Goal: Task Accomplishment & Management: Complete application form

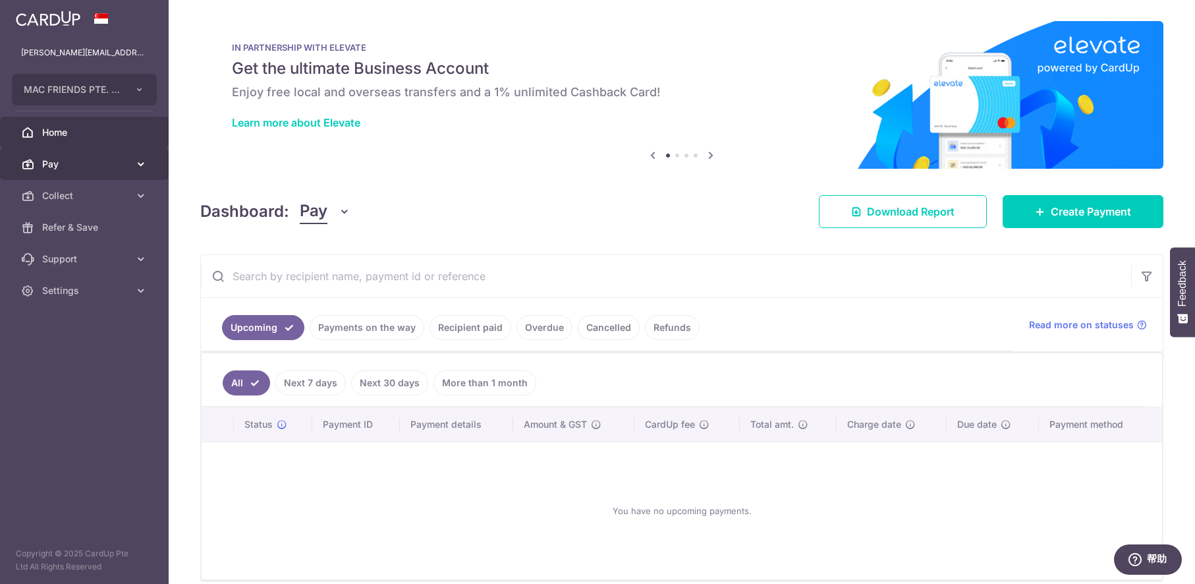
click at [82, 162] on span "Pay" at bounding box center [85, 163] width 87 height 13
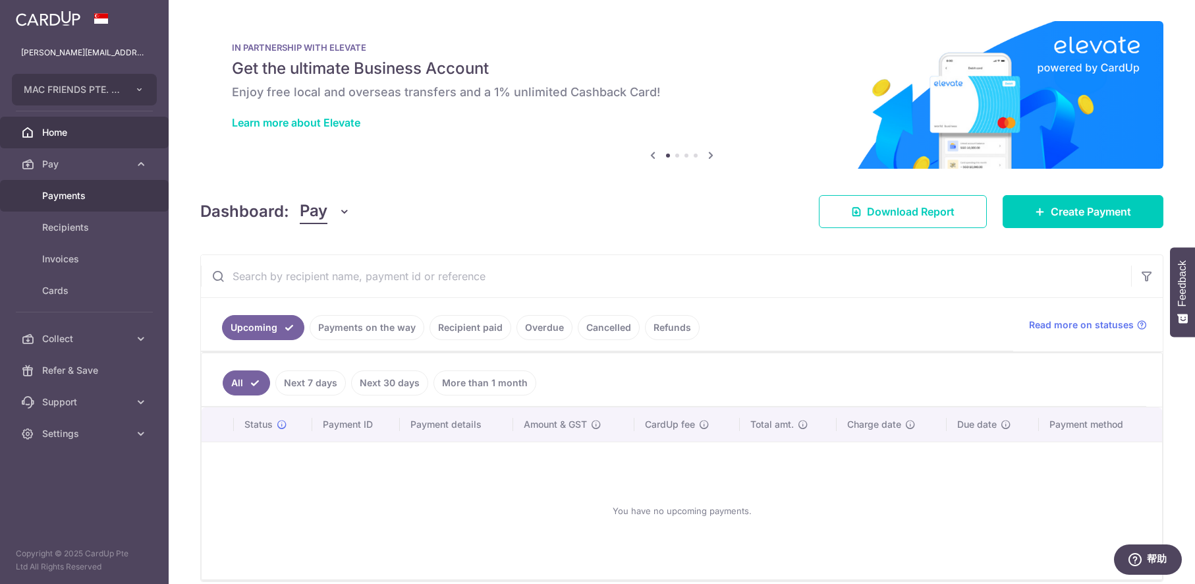
click at [92, 201] on span "Payments" at bounding box center [85, 195] width 87 height 13
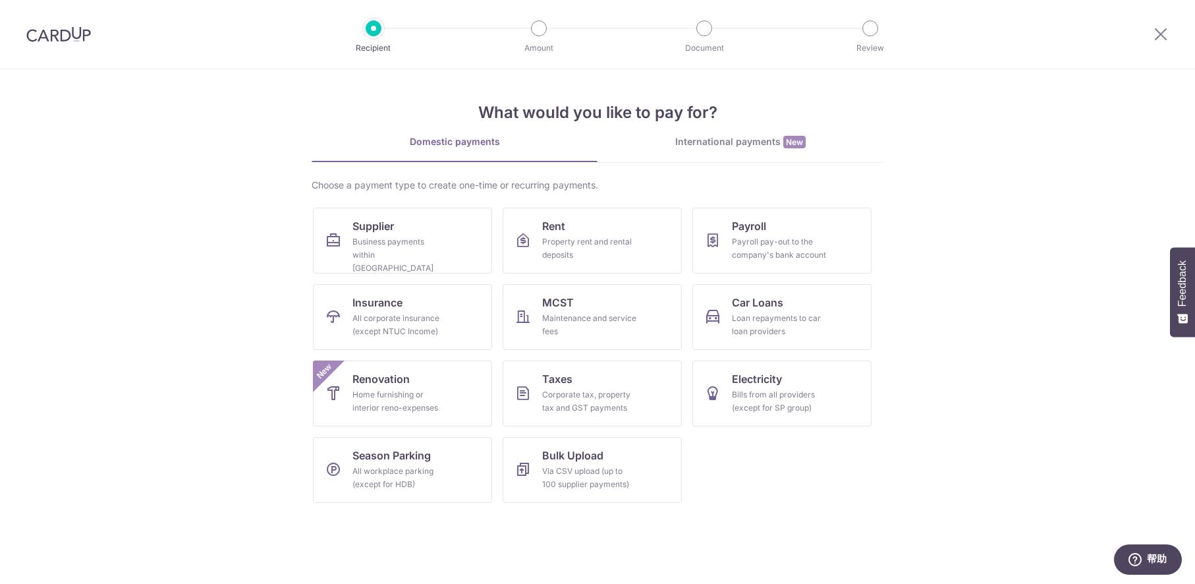
click at [732, 143] on div "International payments New" at bounding box center [741, 142] width 286 height 14
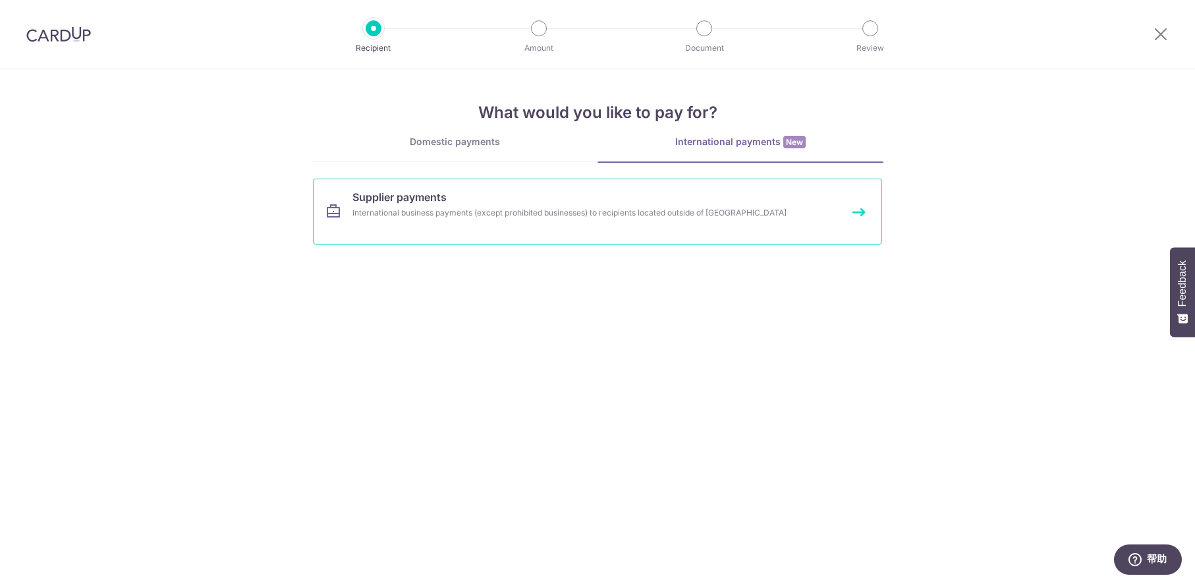
click at [560, 199] on link "Supplier payments International business payments (except prohibited businesses…" at bounding box center [597, 212] width 569 height 66
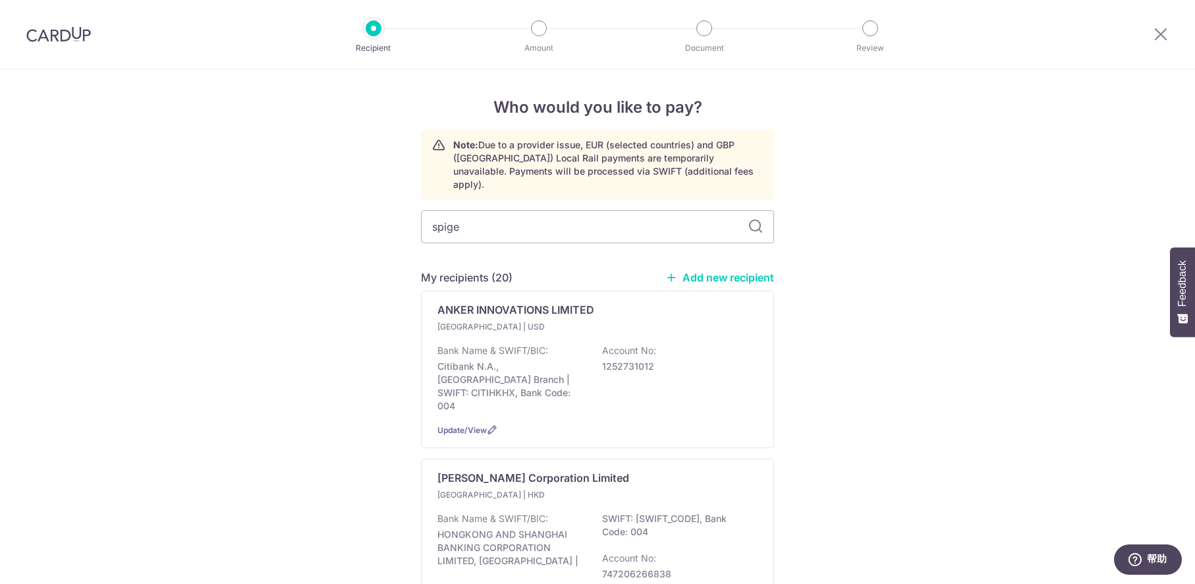
type input "spigen"
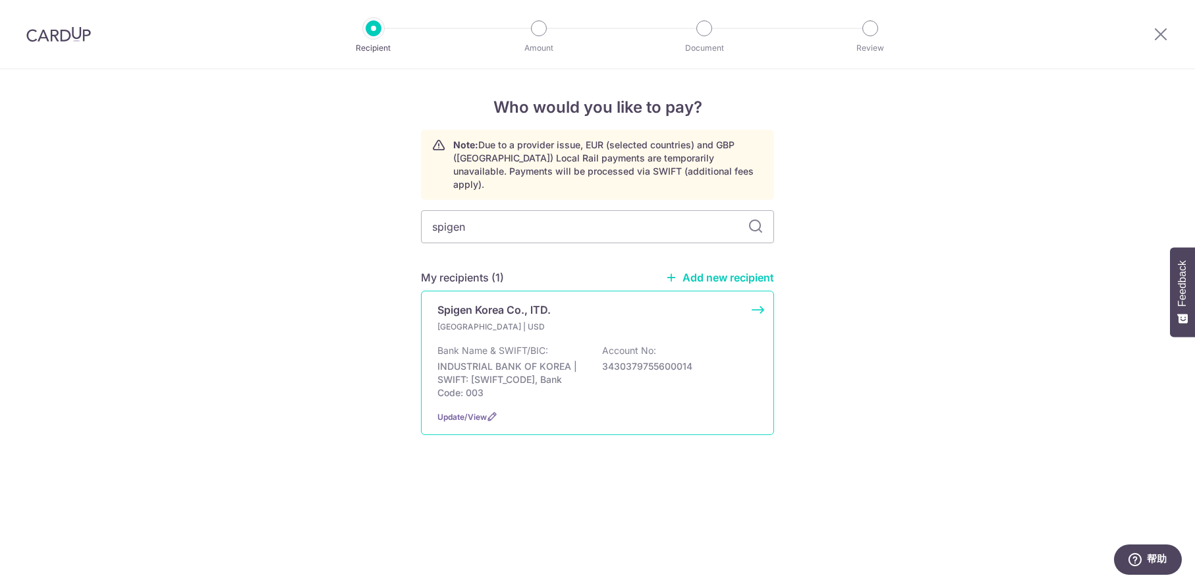
click at [522, 320] on p "South Korea | USD" at bounding box center [514, 326] width 155 height 13
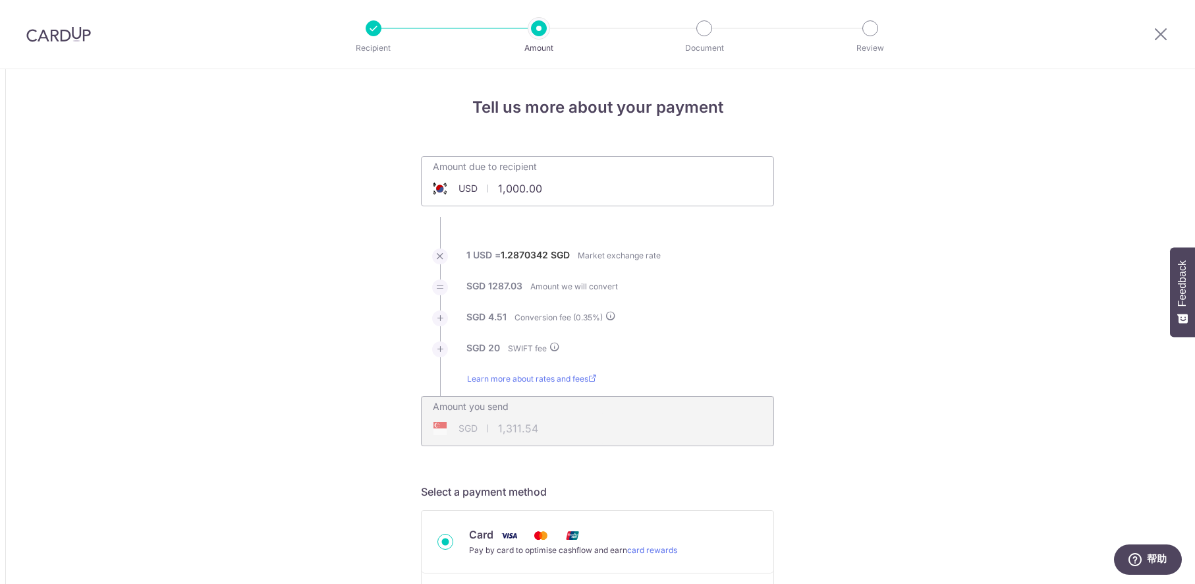
click at [573, 190] on input "1,000.00" at bounding box center [524, 188] width 204 height 30
drag, startPoint x: 571, startPoint y: 186, endPoint x: 477, endPoint y: 188, distance: 94.2
click at [477, 188] on div "USD 1,000.00 1000" at bounding box center [524, 188] width 204 height 30
drag, startPoint x: 572, startPoint y: 188, endPoint x: 484, endPoint y: 193, distance: 88.4
click at [484, 193] on div "USD 1,000.00 1000" at bounding box center [524, 188] width 204 height 30
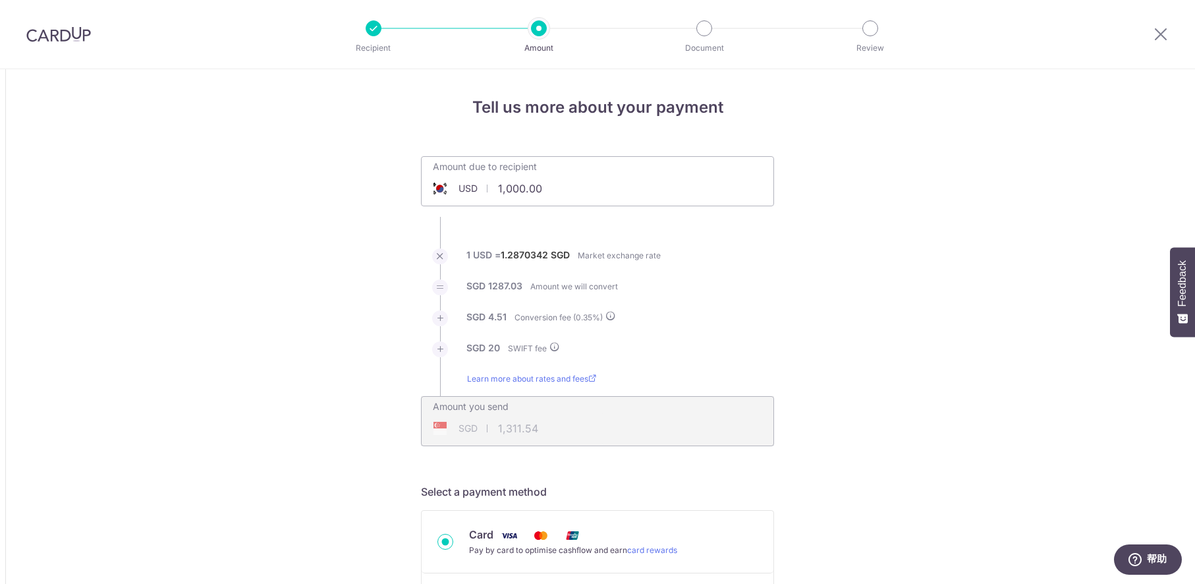
drag, startPoint x: 544, startPoint y: 189, endPoint x: 491, endPoint y: 188, distance: 52.7
click at [491, 188] on input "1,000.00" at bounding box center [524, 188] width 204 height 30
type input "91,638.25"
type input "118,377.05"
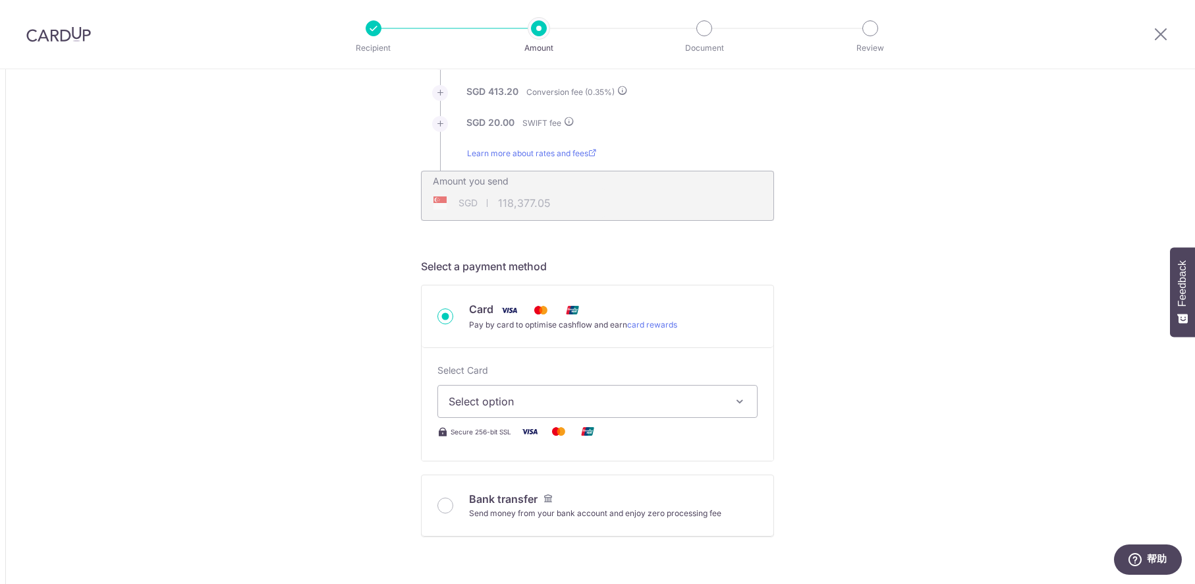
scroll to position [250, 0]
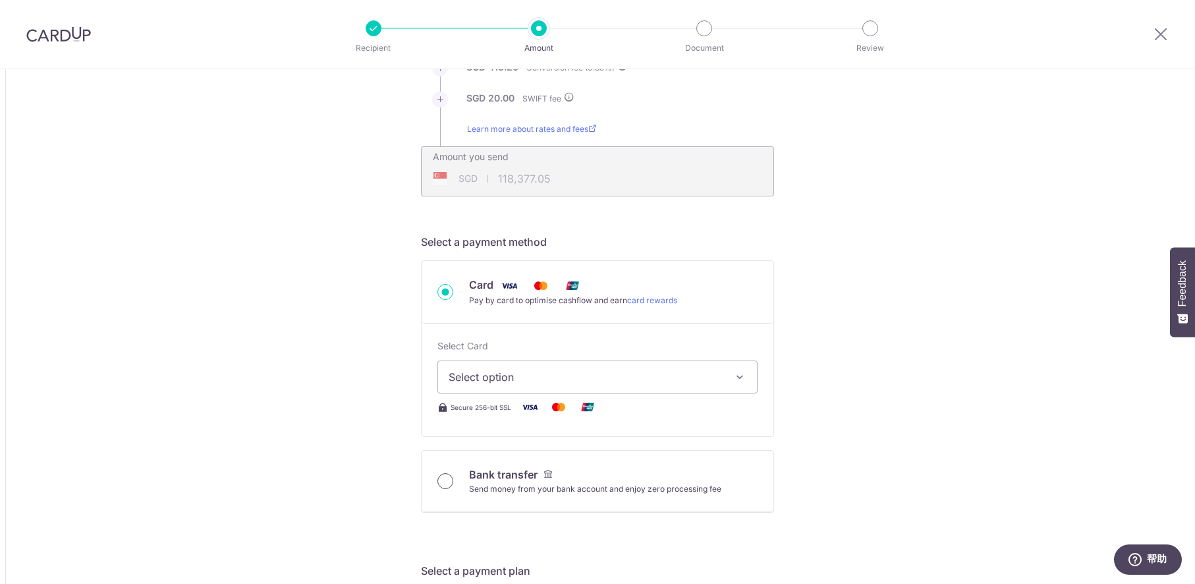
click at [446, 484] on input "Bank transfer Send money from your bank account and enjoy zero processing fee" at bounding box center [445, 481] width 16 height 16
radio input "true"
type input "91,638.25"
type input "118,185.87"
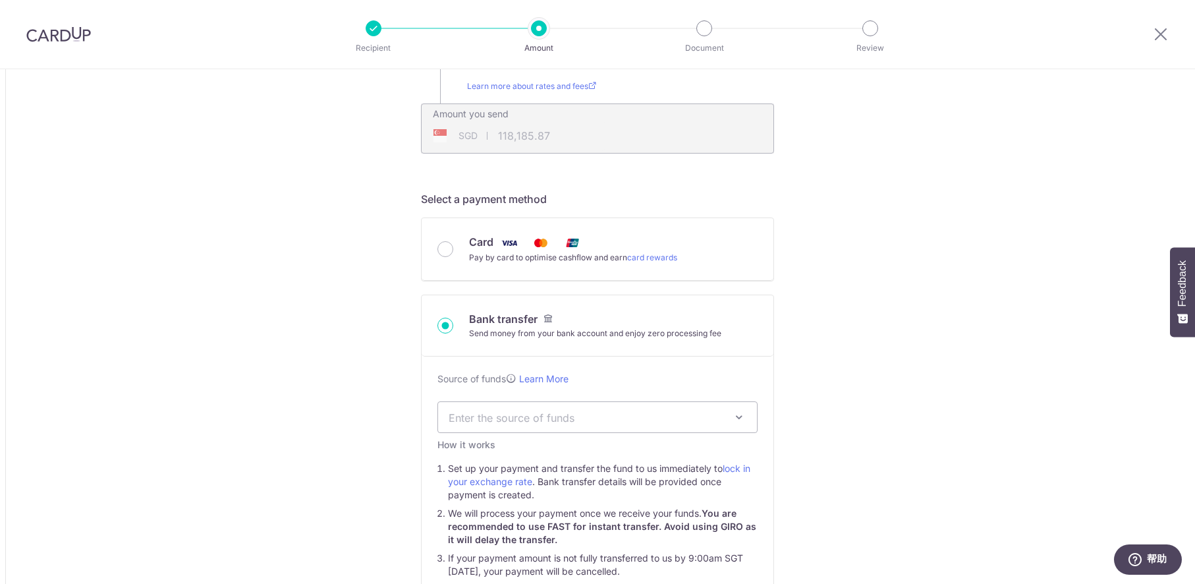
scroll to position [300, 0]
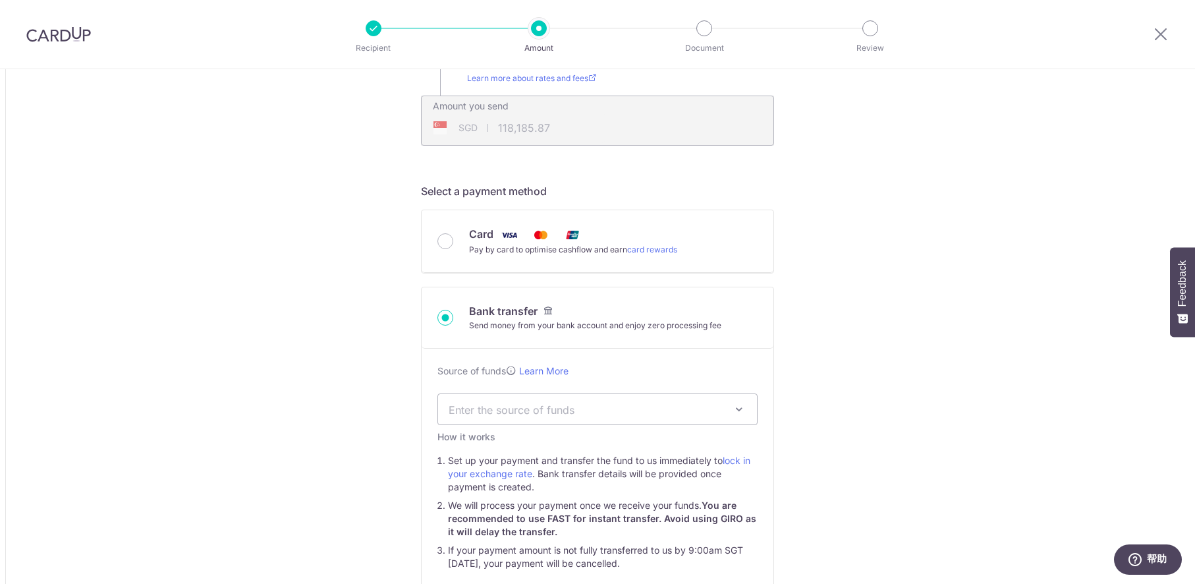
click at [605, 409] on span "Enter the source of funds" at bounding box center [587, 409] width 277 height 14
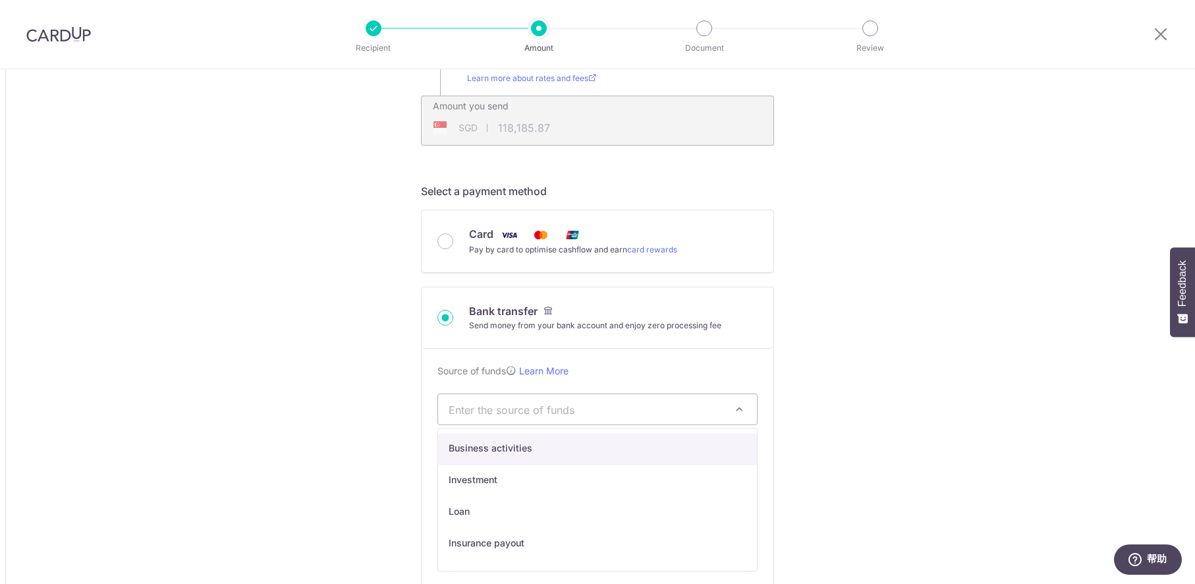
select select "1"
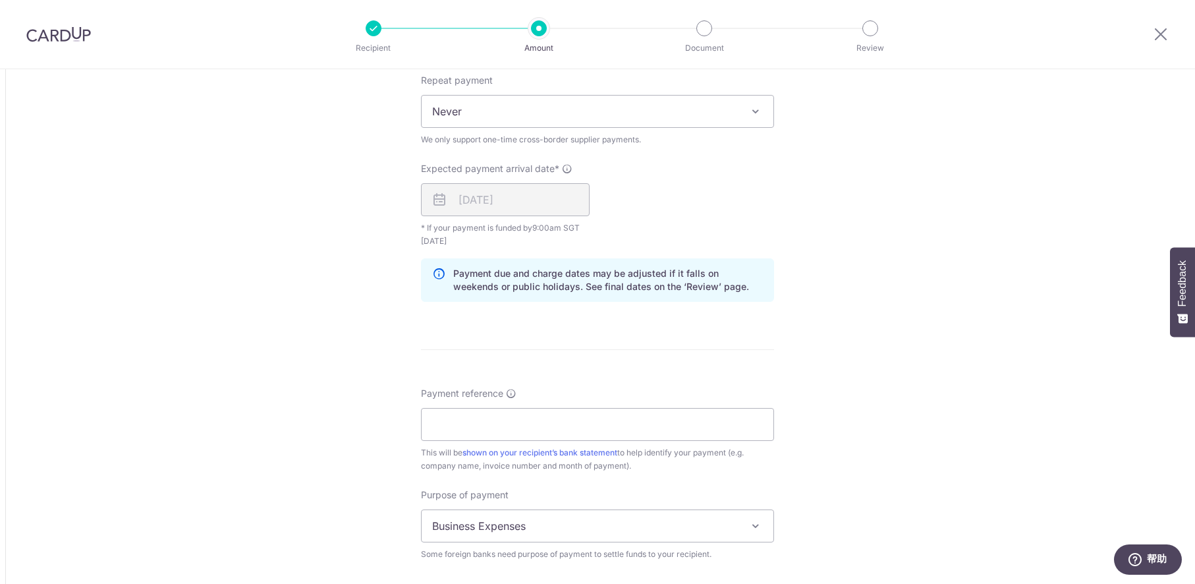
scroll to position [911, 0]
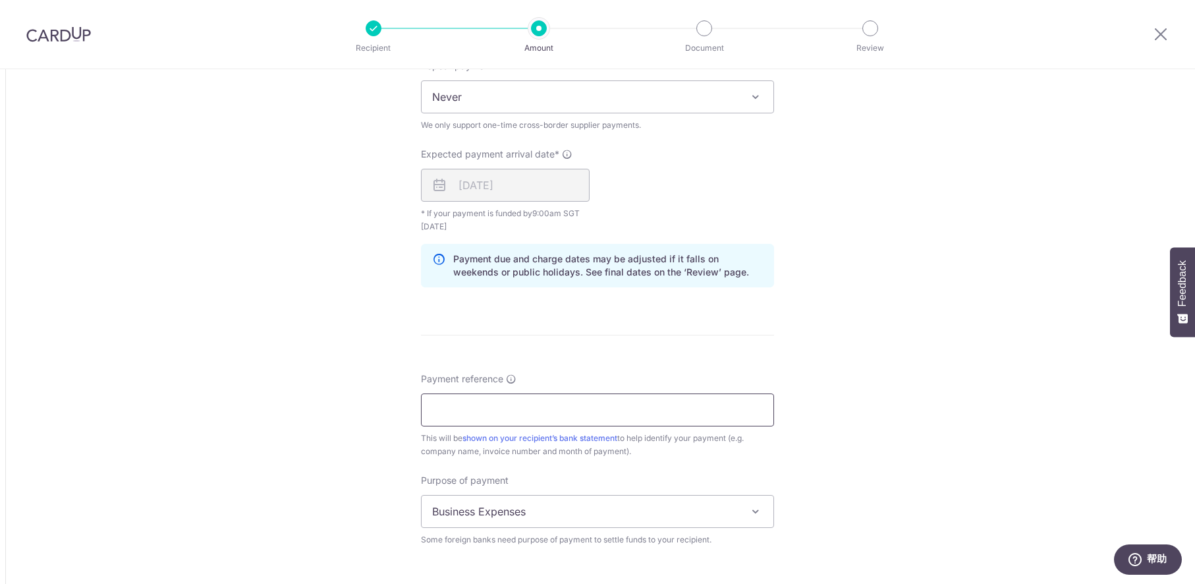
click at [503, 410] on input "Payment reference" at bounding box center [597, 409] width 353 height 33
type input "MAC FRIENDS TT050925"
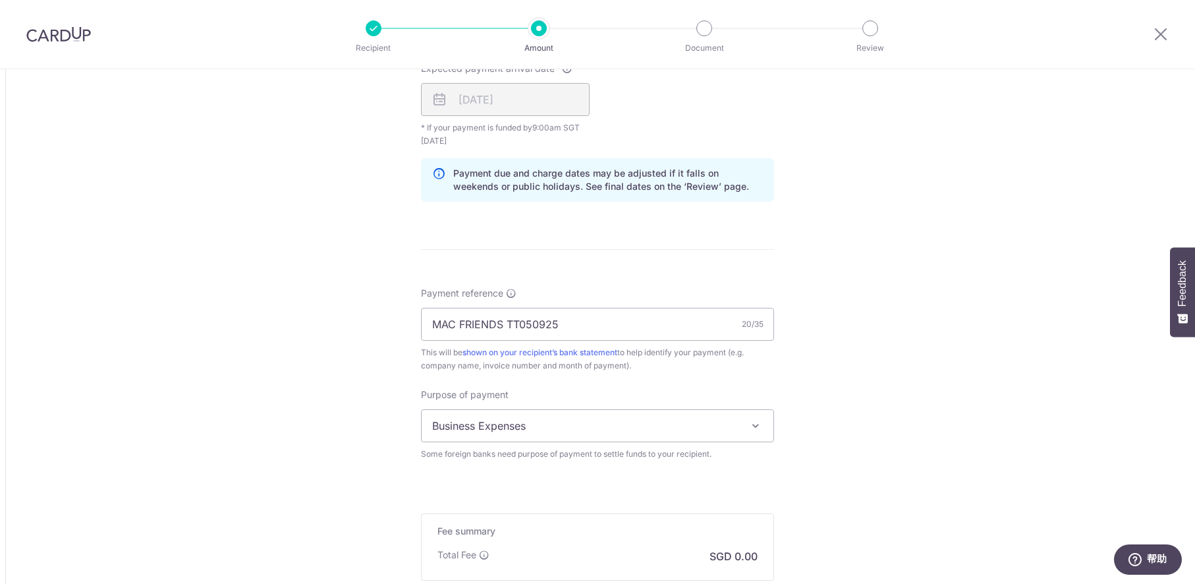
scroll to position [1007, 0]
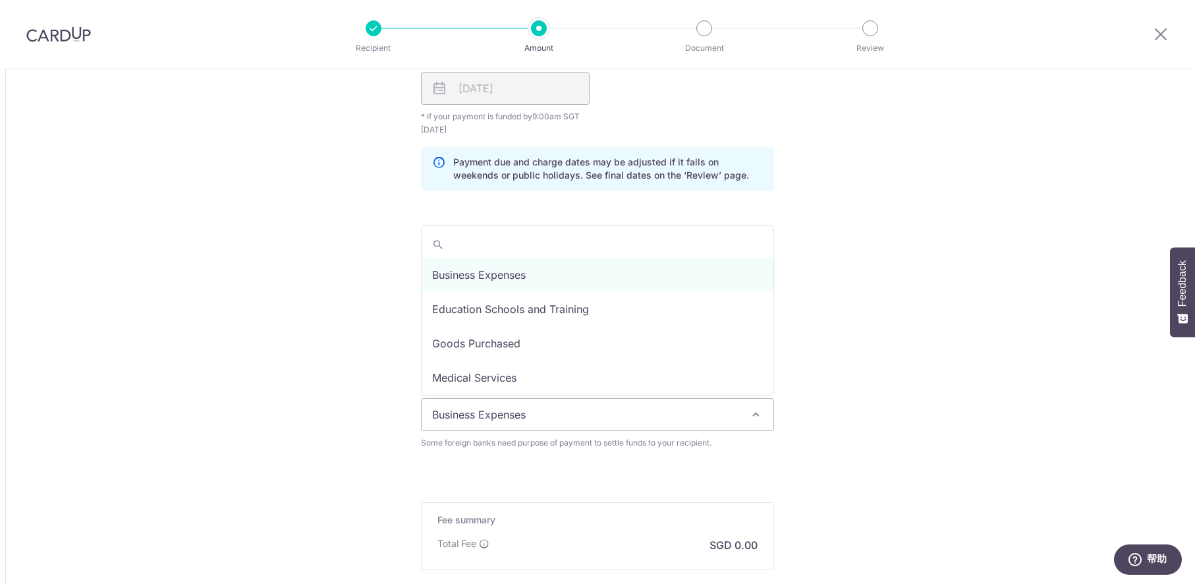
click at [712, 420] on span "Business Expenses" at bounding box center [598, 415] width 352 height 32
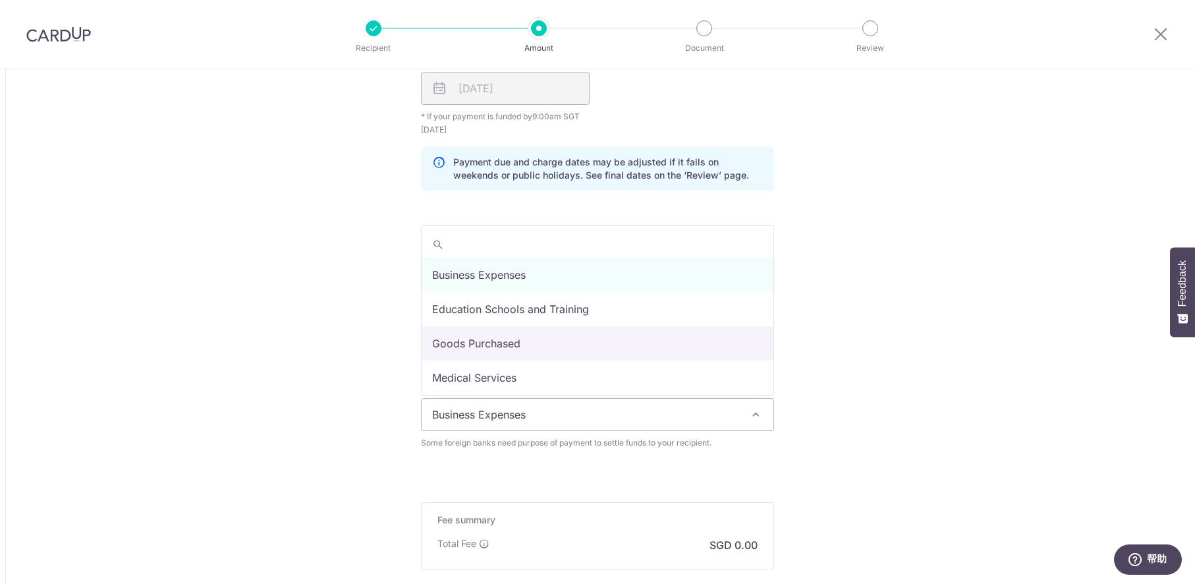
select select "Goods Purchased"
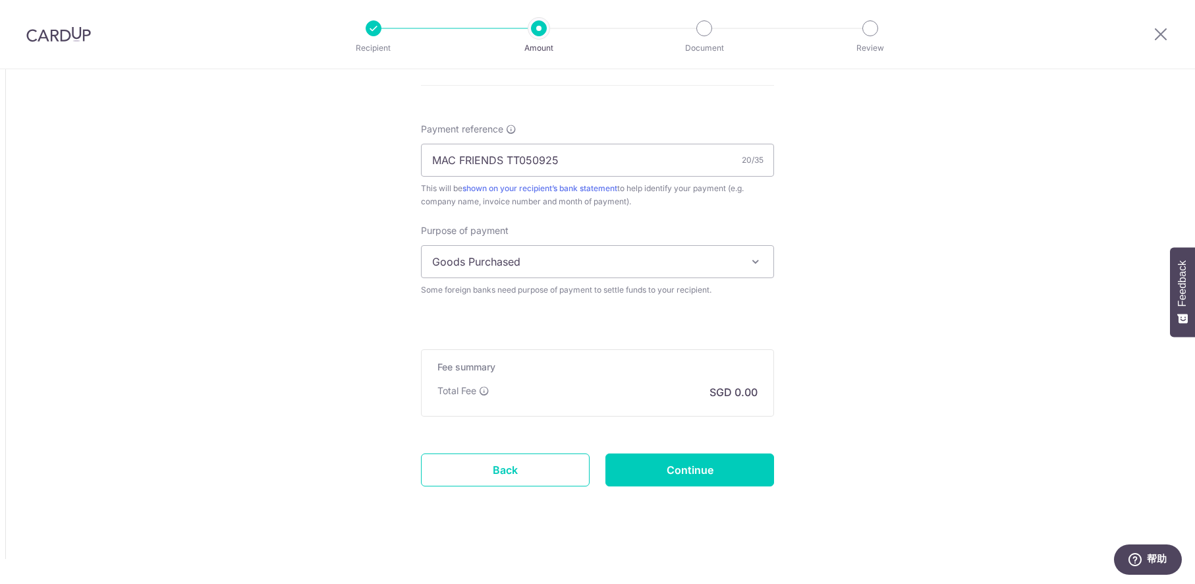
scroll to position [1162, 0]
click at [735, 462] on input "Continue" at bounding box center [689, 468] width 169 height 33
type input "Create Schedule"
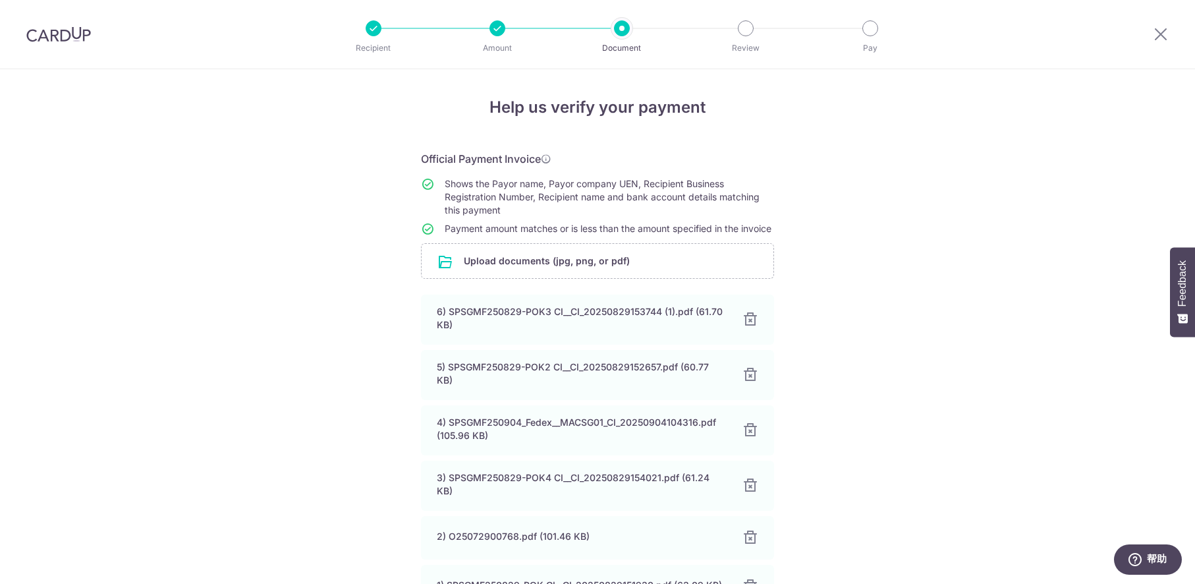
scroll to position [159, 0]
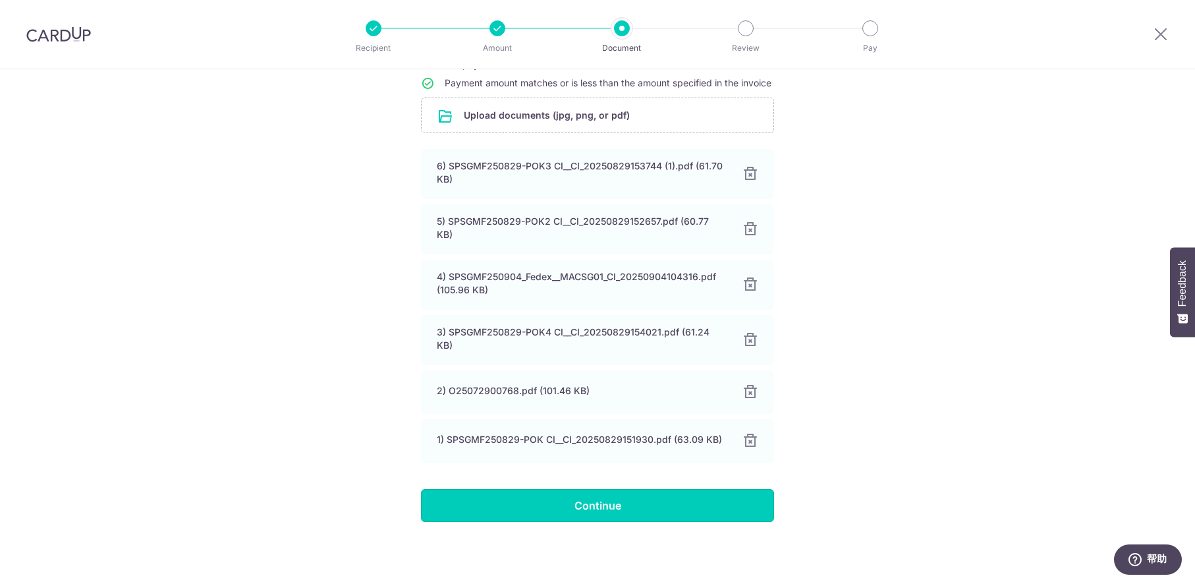
click at [721, 504] on input "Continue" at bounding box center [597, 505] width 353 height 33
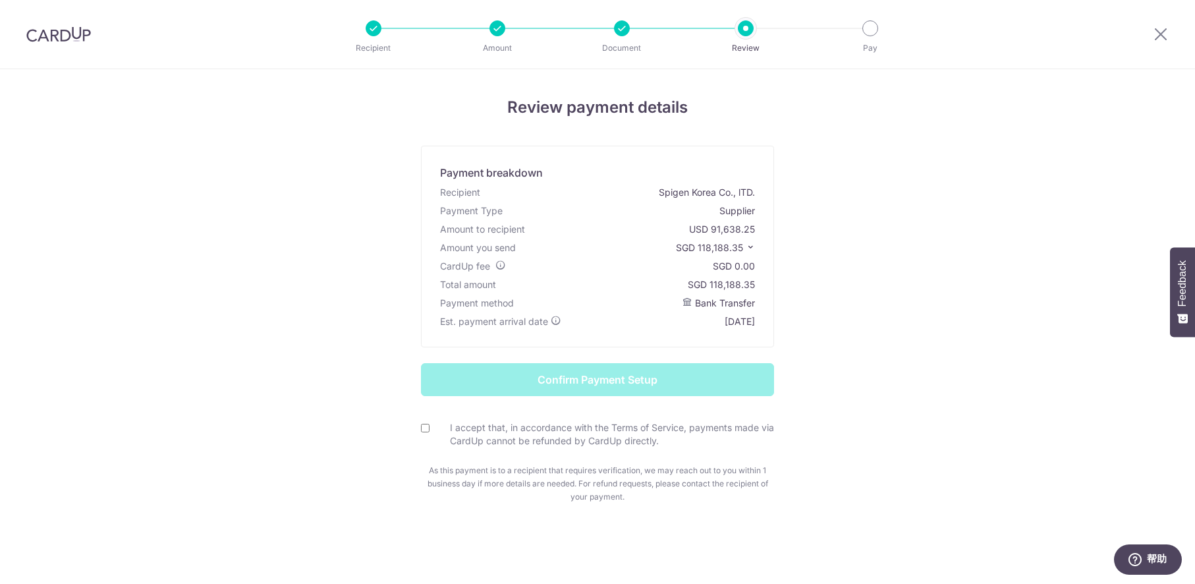
click at [422, 430] on input "I accept that, in accordance with the Terms of Service, payments made via CardU…" at bounding box center [425, 428] width 9 height 9
checkbox input "true"
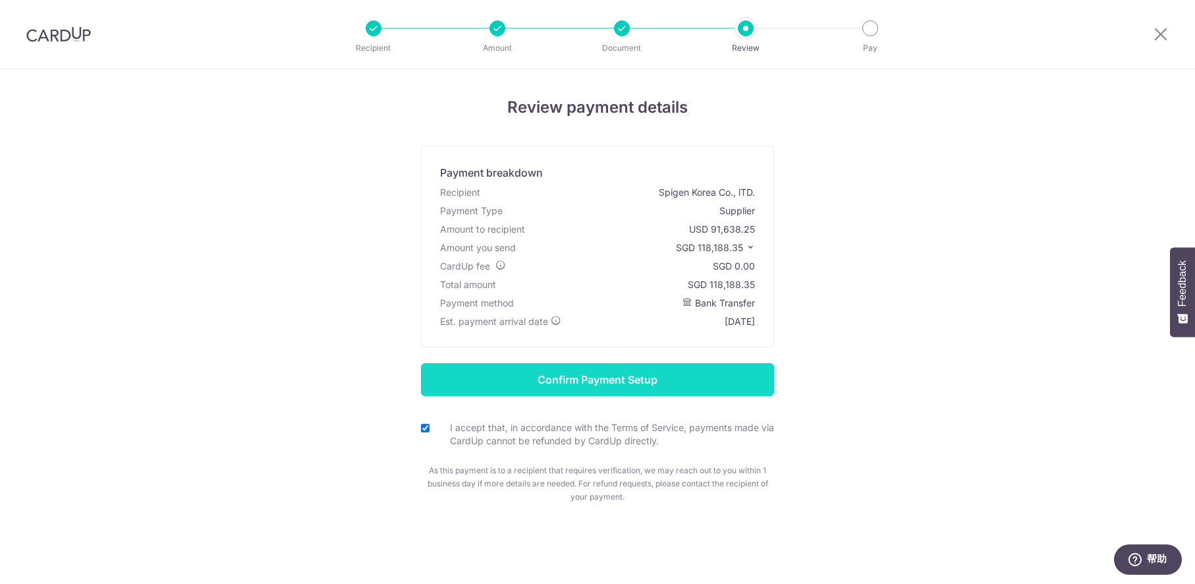
click at [504, 391] on input "Confirm Payment Setup" at bounding box center [597, 379] width 353 height 33
